Goal: Information Seeking & Learning: Learn about a topic

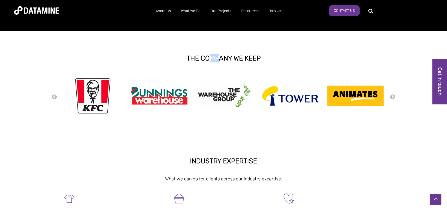
drag, startPoint x: 214, startPoint y: 60, endPoint x: 288, endPoint y: 60, distance: 74.1
click at [240, 60] on strong "THE COMPANY WE KEEP" at bounding box center [224, 58] width 74 height 8
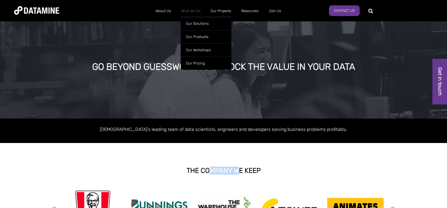
click at [192, 12] on link "What We Do" at bounding box center [191, 11] width 30 height 15
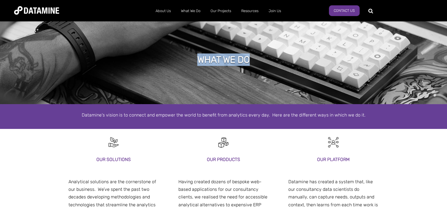
drag, startPoint x: 200, startPoint y: 60, endPoint x: 267, endPoint y: 59, distance: 66.8
click at [265, 58] on div "what we do" at bounding box center [223, 62] width 447 height 85
click at [217, 54] on h1 "what we do" at bounding box center [223, 60] width 52 height 12
click at [262, 48] on div "what we do" at bounding box center [223, 62] width 447 height 85
click at [235, 53] on div "what we do" at bounding box center [223, 62] width 447 height 85
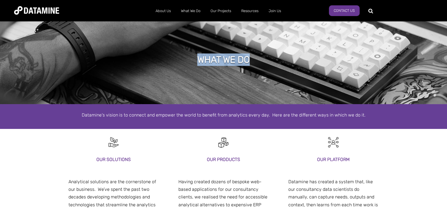
click at [240, 59] on h1 "what we do" at bounding box center [223, 60] width 52 height 12
click at [266, 61] on div "what we do" at bounding box center [223, 62] width 447 height 85
